Goal: Task Accomplishment & Management: Use online tool/utility

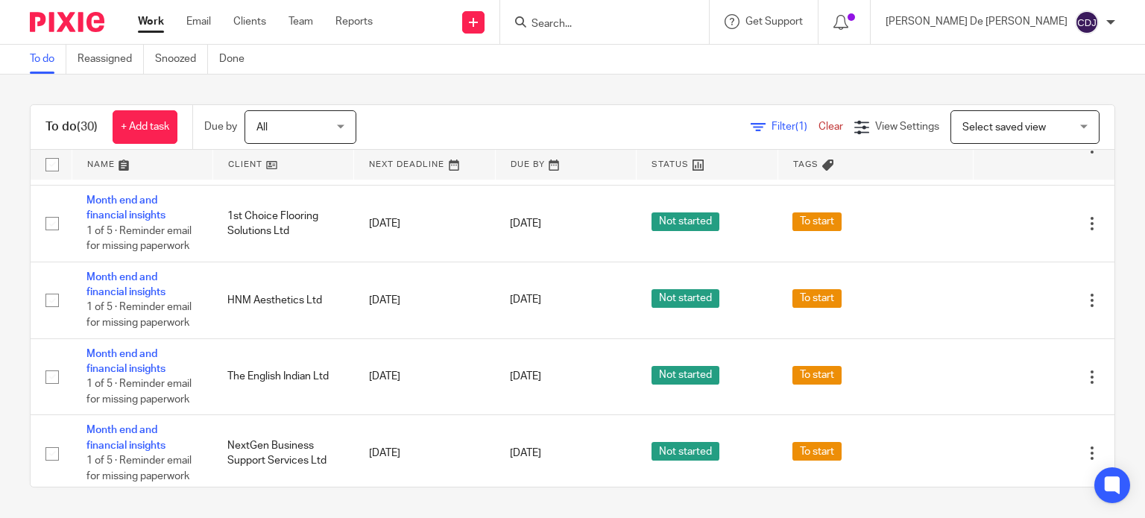
scroll to position [1118, 0]
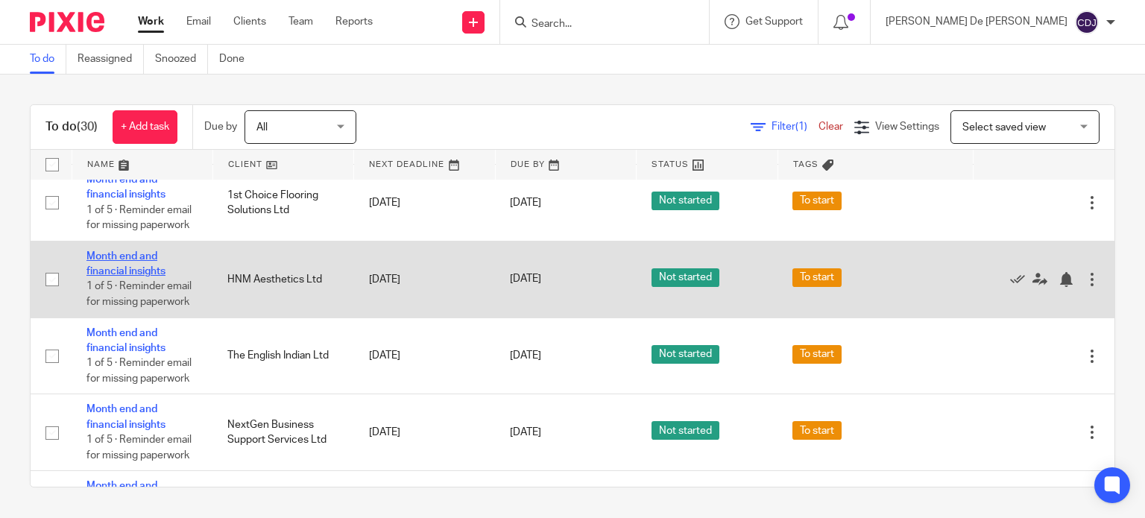
click at [110, 273] on link "Month end and financial insights" at bounding box center [125, 263] width 79 height 25
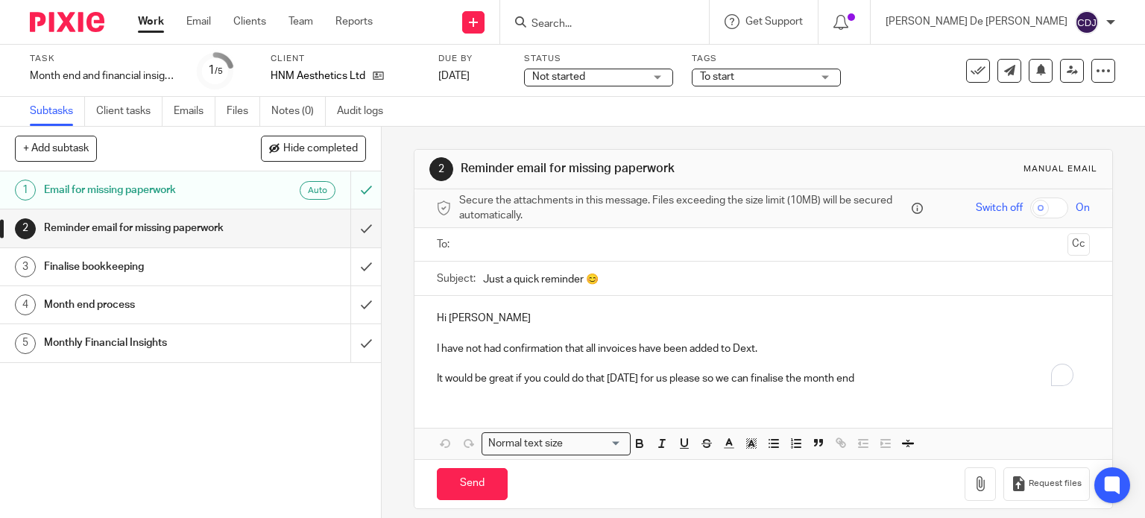
click at [724, 82] on span "To start" at bounding box center [756, 77] width 112 height 16
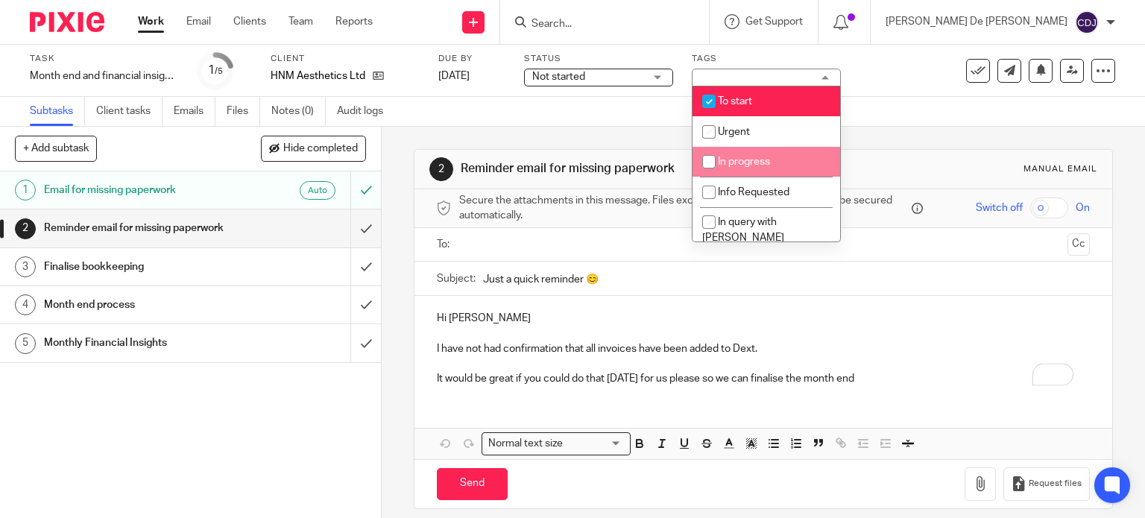
click at [736, 156] on li "In progress" at bounding box center [766, 162] width 148 height 31
checkbox input "true"
click at [731, 95] on li "To start" at bounding box center [766, 101] width 148 height 31
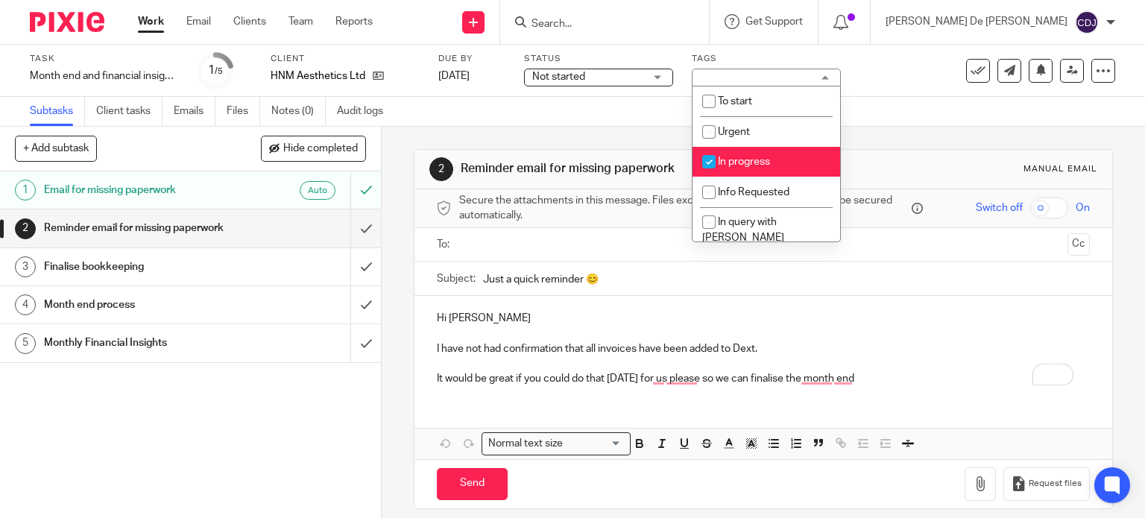
checkbox input "false"
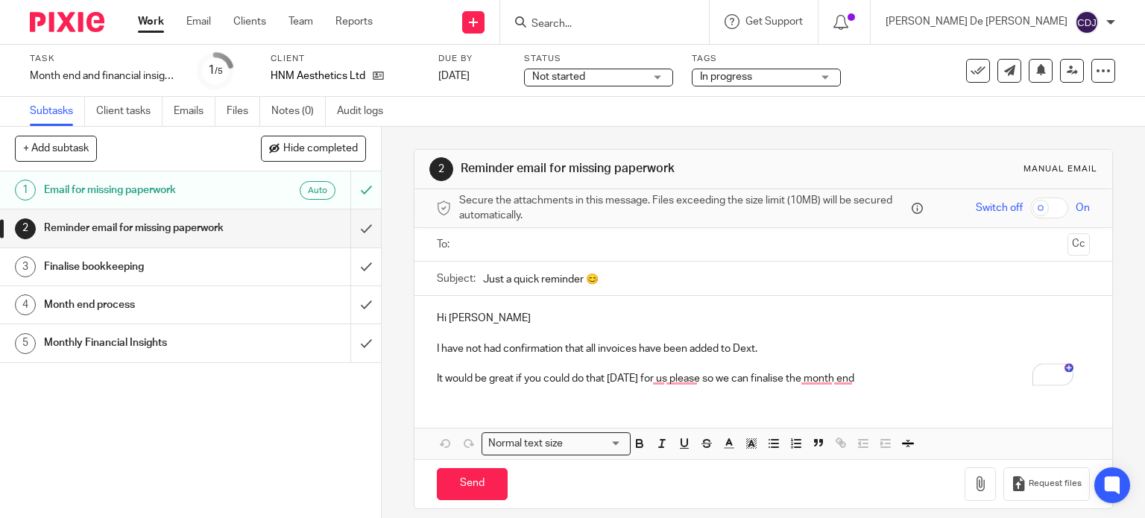
drag, startPoint x: 627, startPoint y: 77, endPoint x: 624, endPoint y: 86, distance: 10.1
click at [627, 77] on span "Not started" at bounding box center [588, 77] width 112 height 16
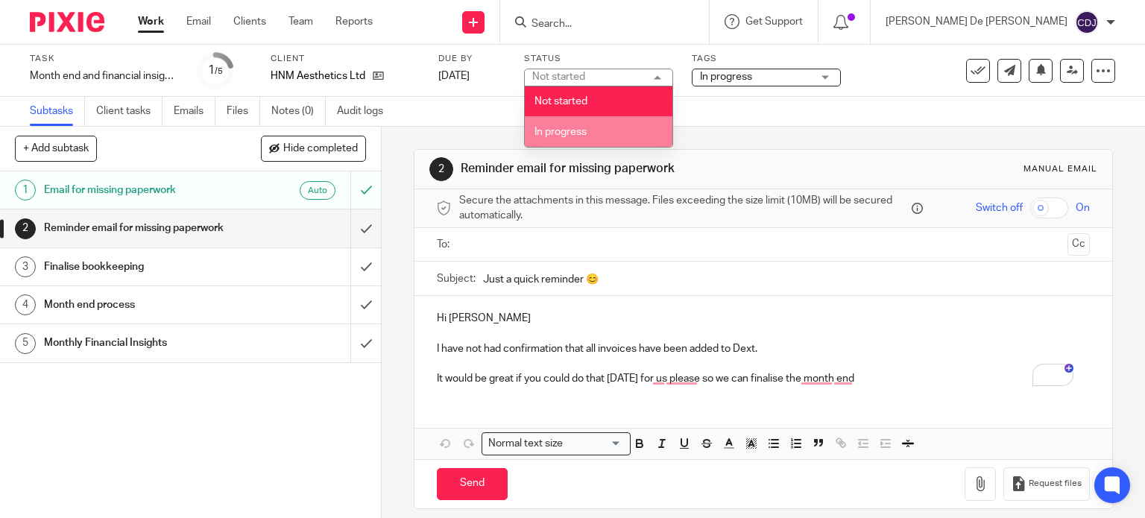
click at [592, 128] on li "In progress" at bounding box center [599, 131] width 148 height 31
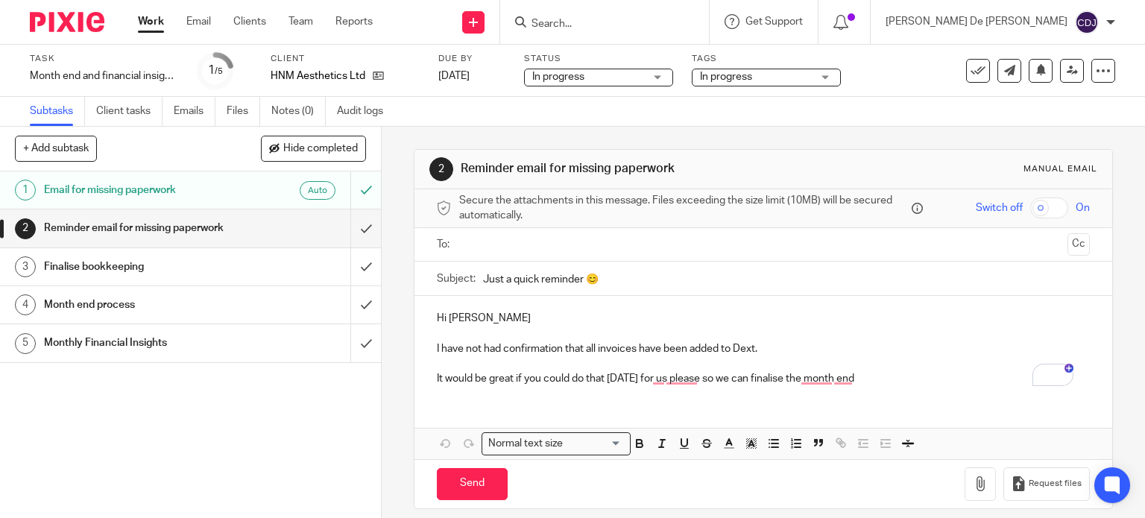
click at [861, 133] on div "2 Reminder email for missing paperwork Manual email Secure the attachments in t…" at bounding box center [764, 329] width 700 height 405
